Goal: Book appointment/travel/reservation

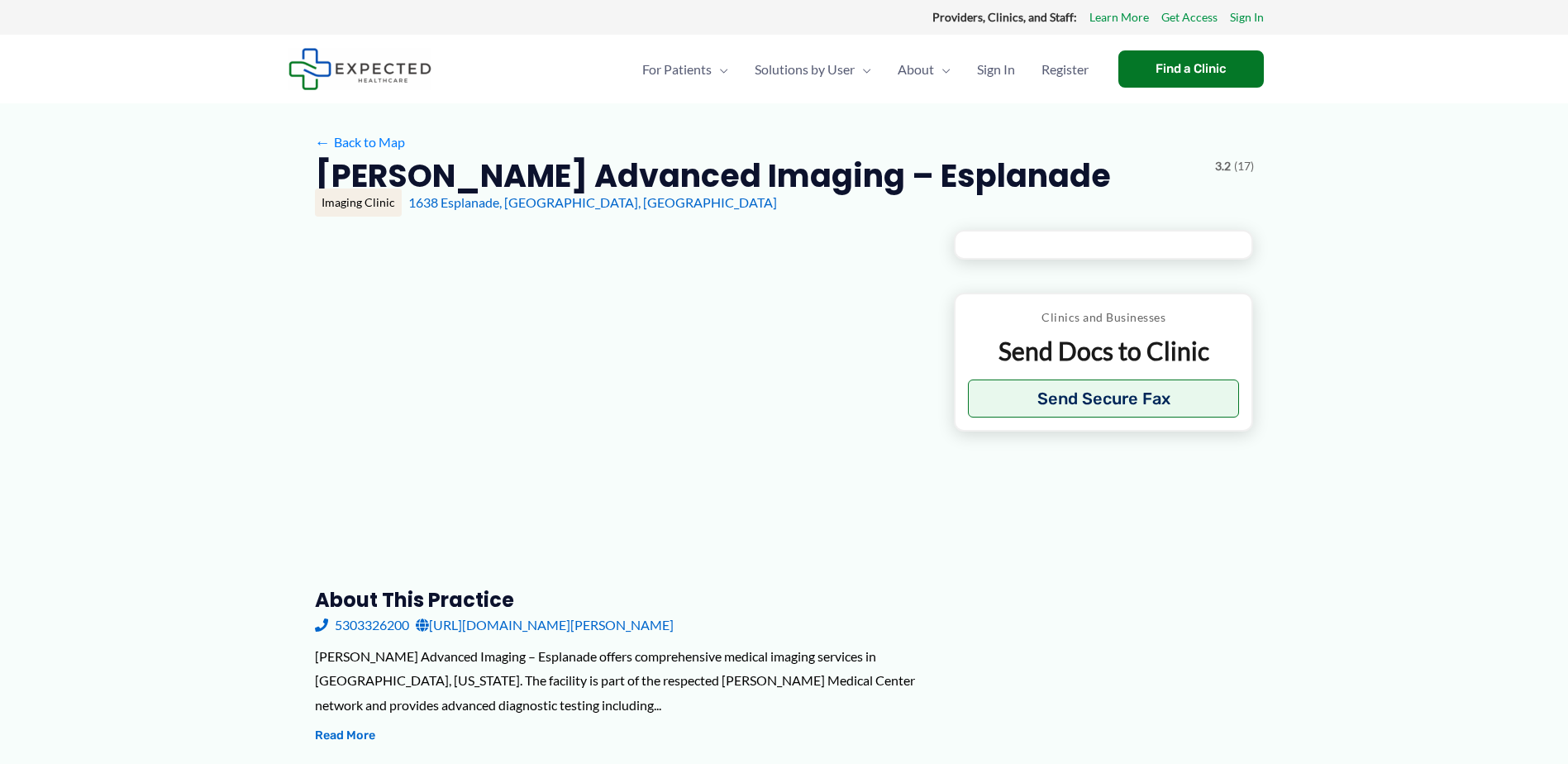
type input "**********"
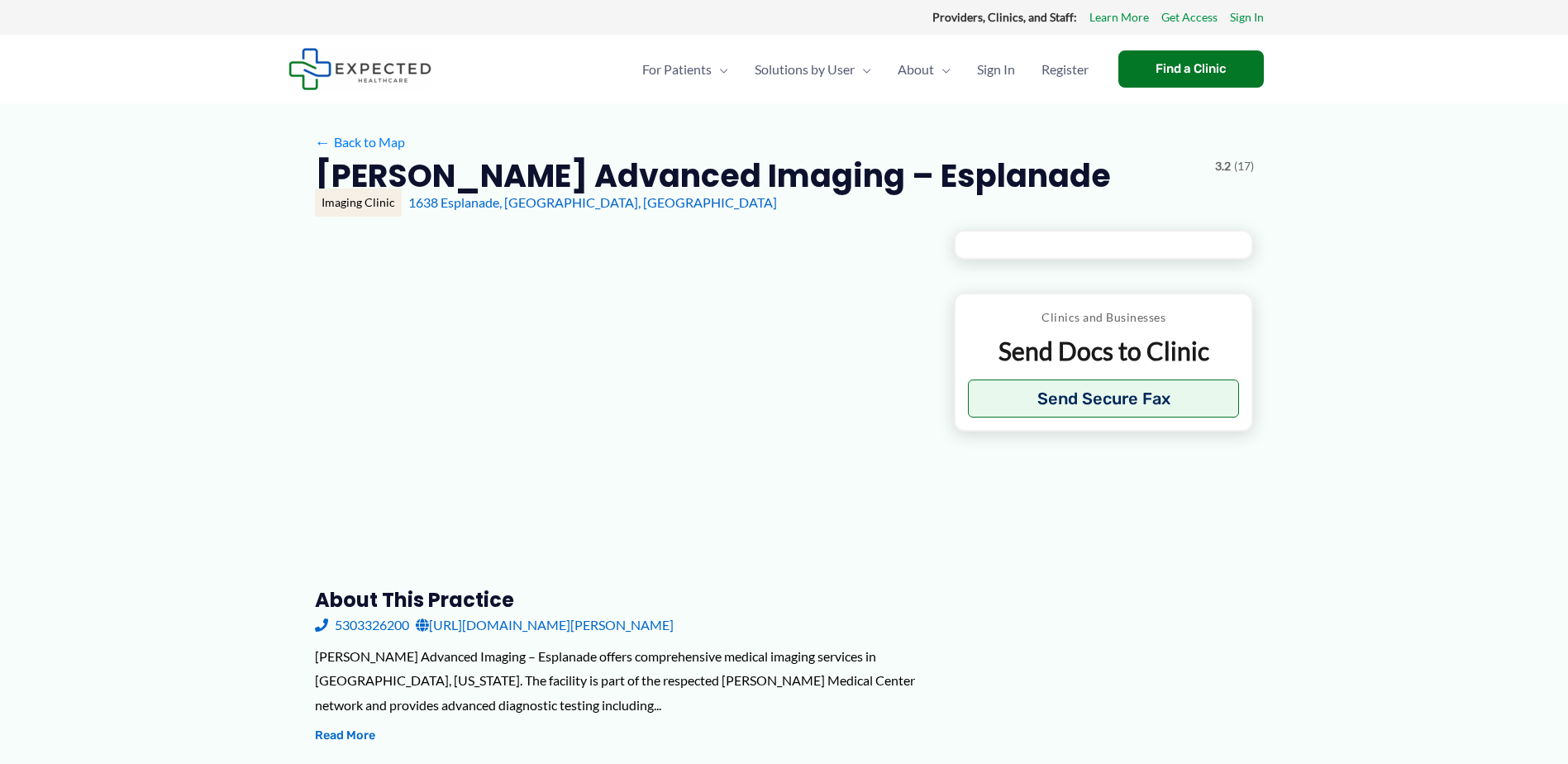
type input "**********"
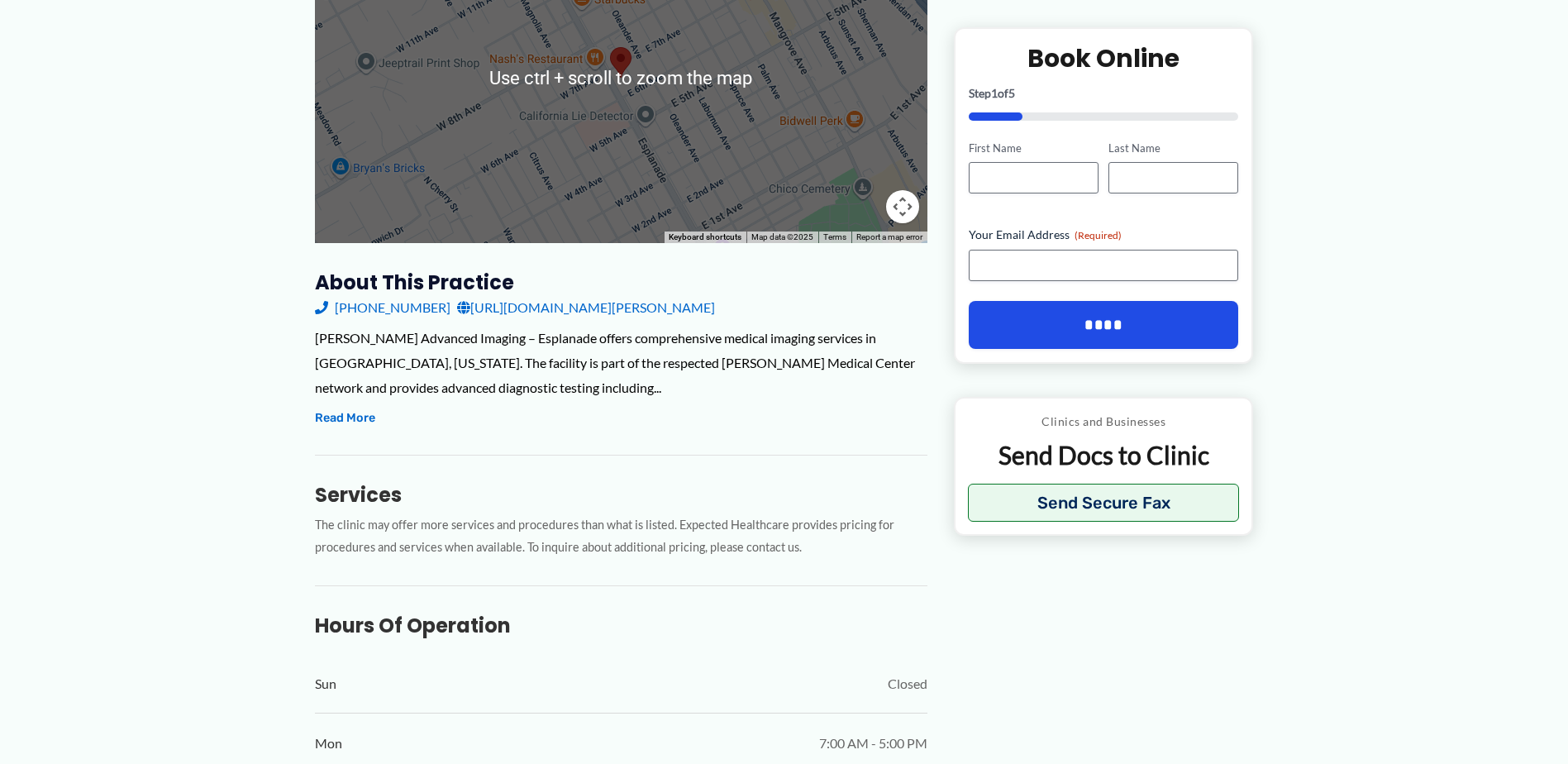
scroll to position [331, 0]
click at [577, 308] on link "[URL][DOMAIN_NAME][PERSON_NAME]" at bounding box center [586, 306] width 258 height 25
